Goal: Task Accomplishment & Management: Complete application form

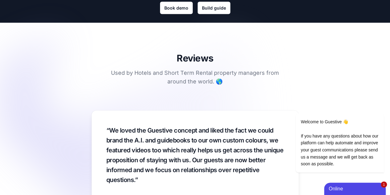
scroll to position [494, 0]
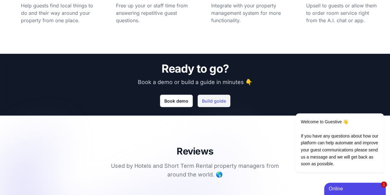
click at [226, 101] on link "Build guide" at bounding box center [214, 100] width 33 height 12
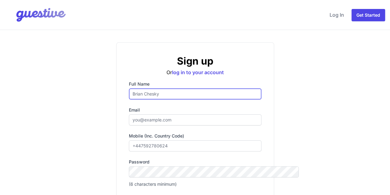
click at [160, 92] on input "Full name" at bounding box center [195, 93] width 133 height 11
type input "Flem [PERSON_NAME]"
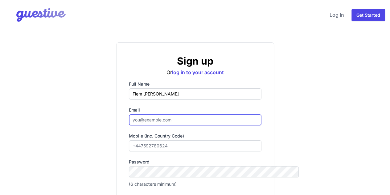
type input "[EMAIL_ADDRESS][DOMAIN_NAME]"
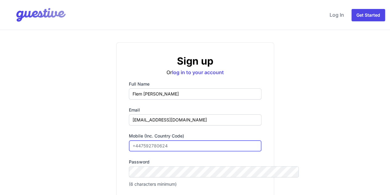
type input "[PHONE_NUMBER]"
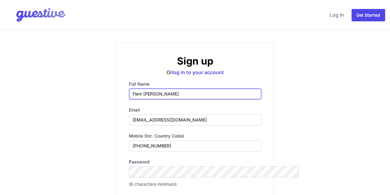
click at [167, 95] on input "Flem [PERSON_NAME]" at bounding box center [195, 93] width 133 height 11
click at [129, 95] on input "Flem [PERSON_NAME]" at bounding box center [195, 93] width 133 height 11
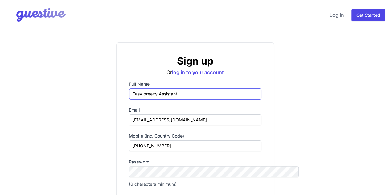
type input "Easy breezy Assistant"
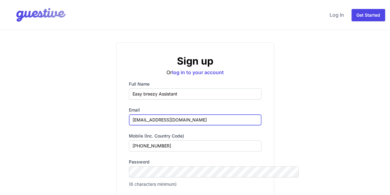
click at [142, 119] on input "[EMAIL_ADDRESS][DOMAIN_NAME]" at bounding box center [195, 119] width 133 height 11
click at [142, 119] on input "eas" at bounding box center [195, 119] width 133 height 11
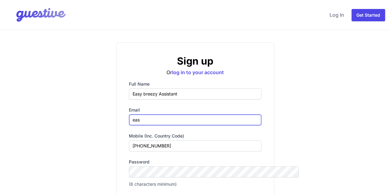
click at [142, 119] on input "eas" at bounding box center [195, 119] width 133 height 11
type input "[EMAIL_ADDRESS][DOMAIN_NAME]"
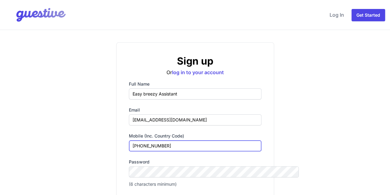
click at [152, 144] on input "[PHONE_NUMBER]" at bounding box center [195, 145] width 133 height 11
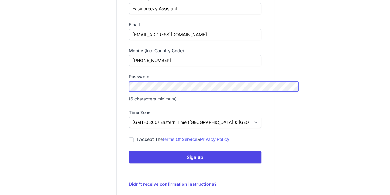
scroll to position [123, 0]
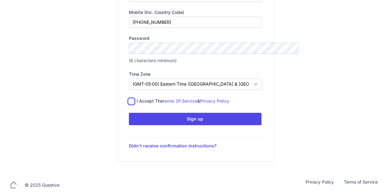
click at [129, 101] on input "I accept the terms of service & privacy policy" at bounding box center [131, 101] width 5 height 5
checkbox input "true"
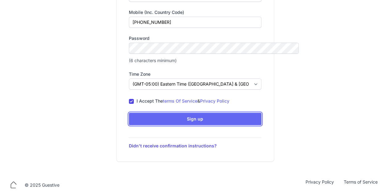
click at [129, 117] on button "Sign up Icons/spinner Submitting..." at bounding box center [195, 119] width 133 height 12
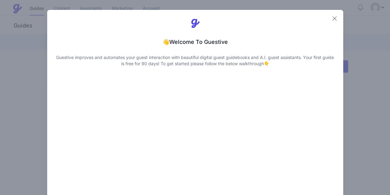
click at [337, 17] on icon "button" at bounding box center [334, 18] width 7 height 7
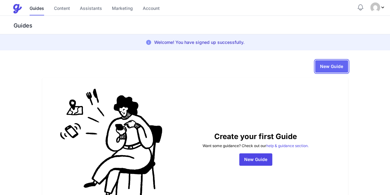
click at [348, 69] on link "New Guide" at bounding box center [331, 66] width 33 height 12
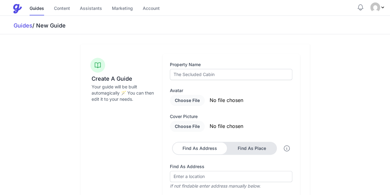
click at [204, 80] on div "Property Name Avatar Cover picture Find As Address Find As Place Find As Addres…" at bounding box center [231, 163] width 122 height 205
click at [211, 71] on input "text" at bounding box center [231, 74] width 122 height 11
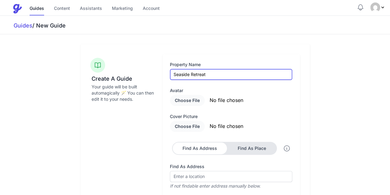
type input "Seaside Retreat"
click at [342, 91] on div "Create A Guide Your guide will be built automagically 🪄 You can then edit it to…" at bounding box center [195, 173] width 316 height 259
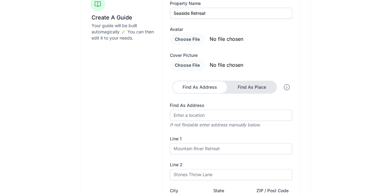
scroll to position [62, 0]
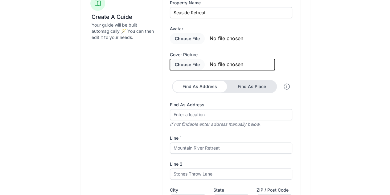
click at [231, 64] on input "file" at bounding box center [222, 64] width 105 height 11
type input "C:\fakepath\Screenshot [DATE] 131019.png"
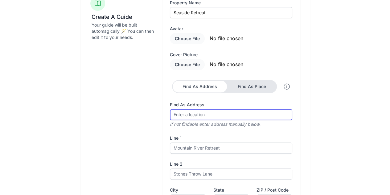
click at [238, 114] on input "Find As Address" at bounding box center [231, 114] width 122 height 11
paste input "[STREET_ADDRESS]"
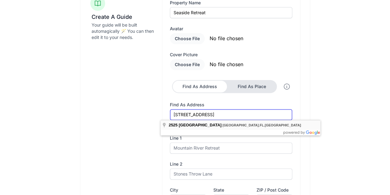
type input "[STREET_ADDRESS]"
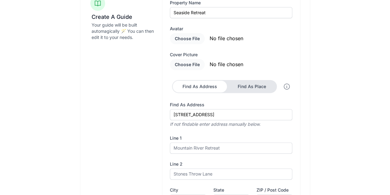
type input "[STREET_ADDRESS]"
type input "[GEOGRAPHIC_DATA]"
type input "FL"
type input "33312-4703"
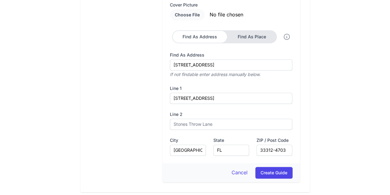
scroll to position [140, 0]
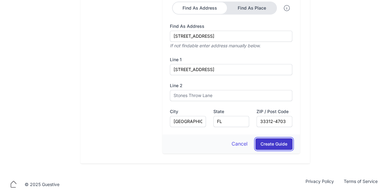
click at [293, 145] on button "Create Guide" at bounding box center [273, 144] width 37 height 12
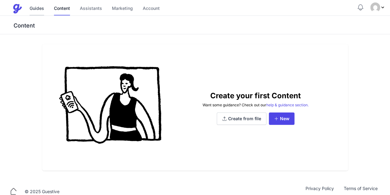
click at [37, 7] on link "Guides" at bounding box center [37, 8] width 14 height 13
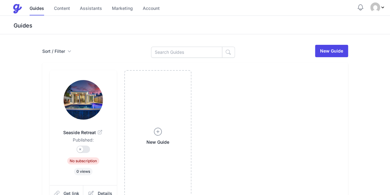
click at [64, 97] on img at bounding box center [83, 99] width 39 height 39
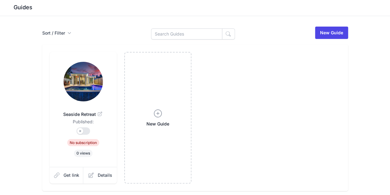
scroll to position [46, 0]
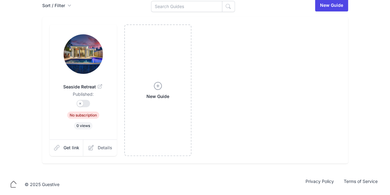
click at [98, 145] on span "Details" at bounding box center [105, 147] width 14 height 6
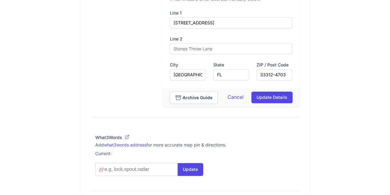
scroll to position [339, 0]
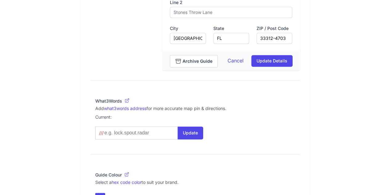
click at [106, 132] on input at bounding box center [135, 133] width 63 height 6
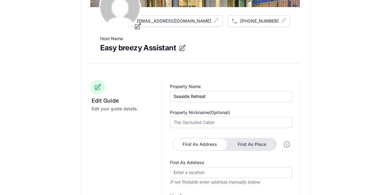
scroll to position [59, 0]
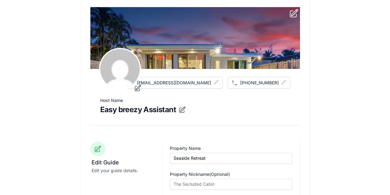
click at [94, 147] on icon at bounding box center [97, 148] width 7 height 7
click at [95, 148] on icon at bounding box center [98, 149] width 6 height 6
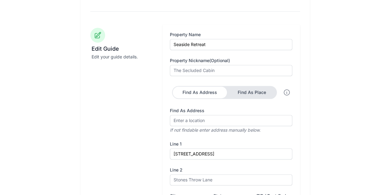
scroll to position [213, 0]
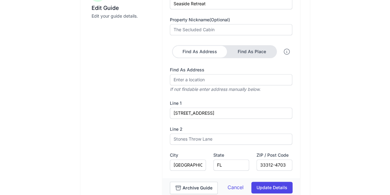
click at [215, 51] on button "Find As Address" at bounding box center [200, 52] width 54 height 12
click at [258, 51] on button "Find As Place" at bounding box center [252, 52] width 49 height 12
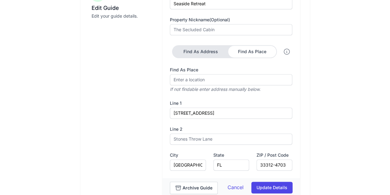
click at [219, 51] on button "Find As Address" at bounding box center [200, 52] width 55 height 12
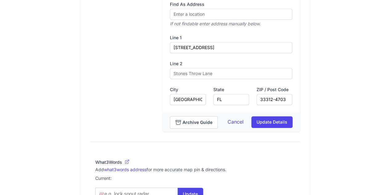
scroll to position [336, 0]
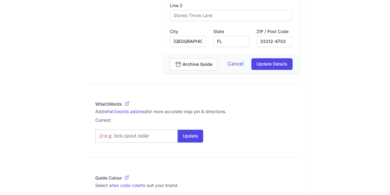
click at [125, 134] on input at bounding box center [135, 136] width 63 height 6
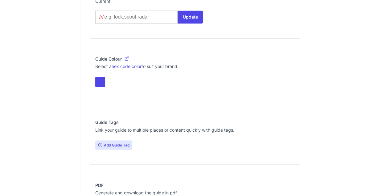
scroll to position [491, 0]
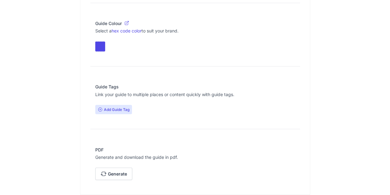
click at [95, 109] on span "Add Guide Tag" at bounding box center [113, 109] width 37 height 9
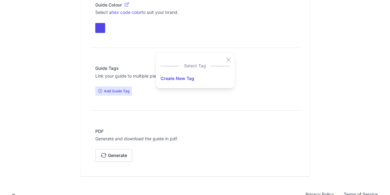
scroll to position [521, 0]
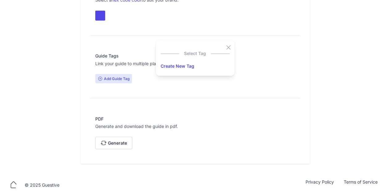
drag, startPoint x: 228, startPoint y: 47, endPoint x: 225, endPoint y: 48, distance: 3.4
click at [228, 47] on div "Select Tag" at bounding box center [195, 52] width 69 height 12
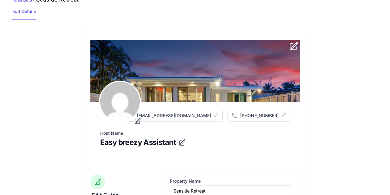
scroll to position [0, 0]
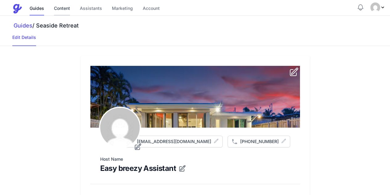
click at [65, 8] on link "Content" at bounding box center [62, 8] width 16 height 13
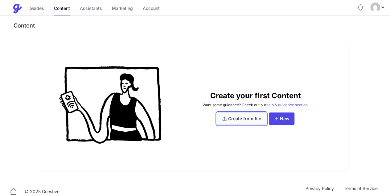
click at [245, 125] on link "Create from file" at bounding box center [242, 118] width 50 height 12
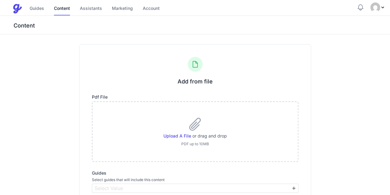
click at [45, 138] on div "Add from file Pdf file Upload a file or drag and drop PDF up to 10MB Guides Sel…" at bounding box center [195, 134] width 390 height 201
click at [97, 10] on link "Assistants" at bounding box center [91, 8] width 22 height 13
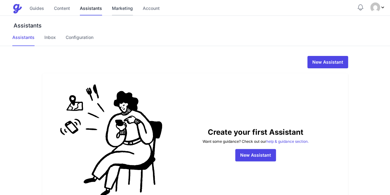
click at [123, 7] on link "Marketing" at bounding box center [122, 8] width 21 height 13
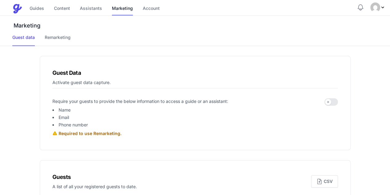
click at [139, 11] on div "Guides Content Assistants Marketing Account" at bounding box center [95, 8] width 130 height 13
click at [144, 10] on link "Account" at bounding box center [151, 8] width 17 height 13
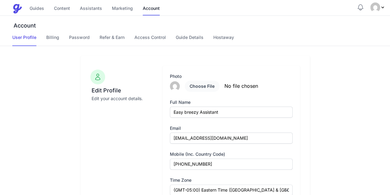
click at [67, 11] on link "Content" at bounding box center [62, 8] width 16 height 13
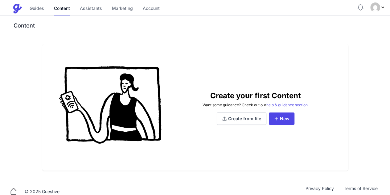
click at [162, 10] on div "Guides Content Assistants Marketing Account" at bounding box center [184, 8] width 345 height 13
click at [148, 11] on link "Account" at bounding box center [151, 8] width 17 height 13
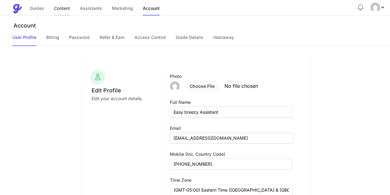
click at [64, 12] on link "Content" at bounding box center [62, 8] width 16 height 13
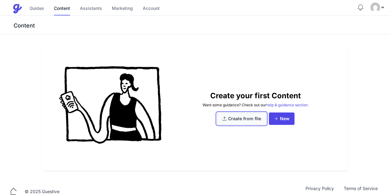
click at [262, 125] on link "Create from file" at bounding box center [242, 118] width 50 height 12
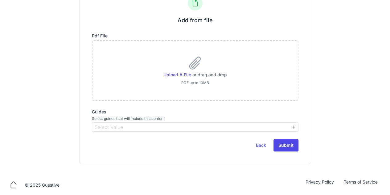
scroll to position [62, 0]
click at [150, 126] on span "Select Value" at bounding box center [192, 125] width 199 height 7
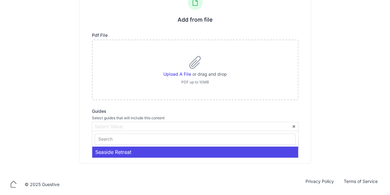
click at [143, 154] on div "Seaside Retreat" at bounding box center [195, 151] width 206 height 11
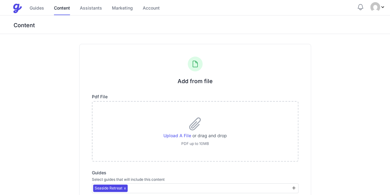
scroll to position [0, 0]
click at [38, 8] on link "Guides" at bounding box center [37, 8] width 14 height 13
